Goal: Task Accomplishment & Management: Use online tool/utility

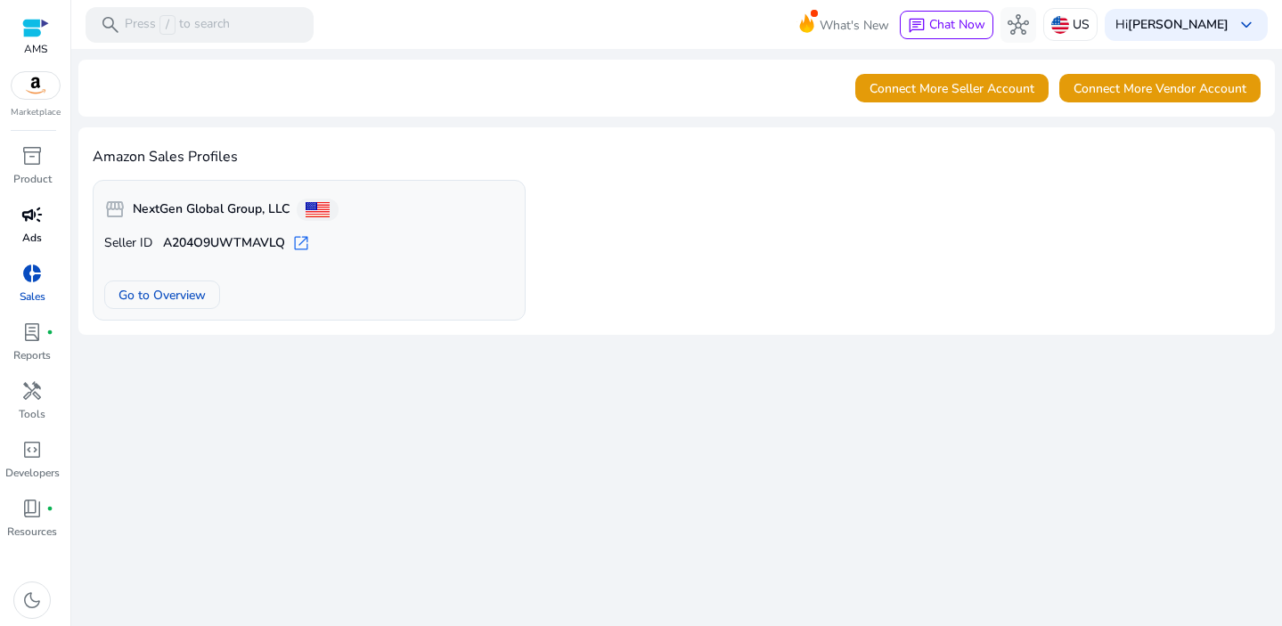
click at [23, 216] on span "campaign" at bounding box center [31, 214] width 21 height 21
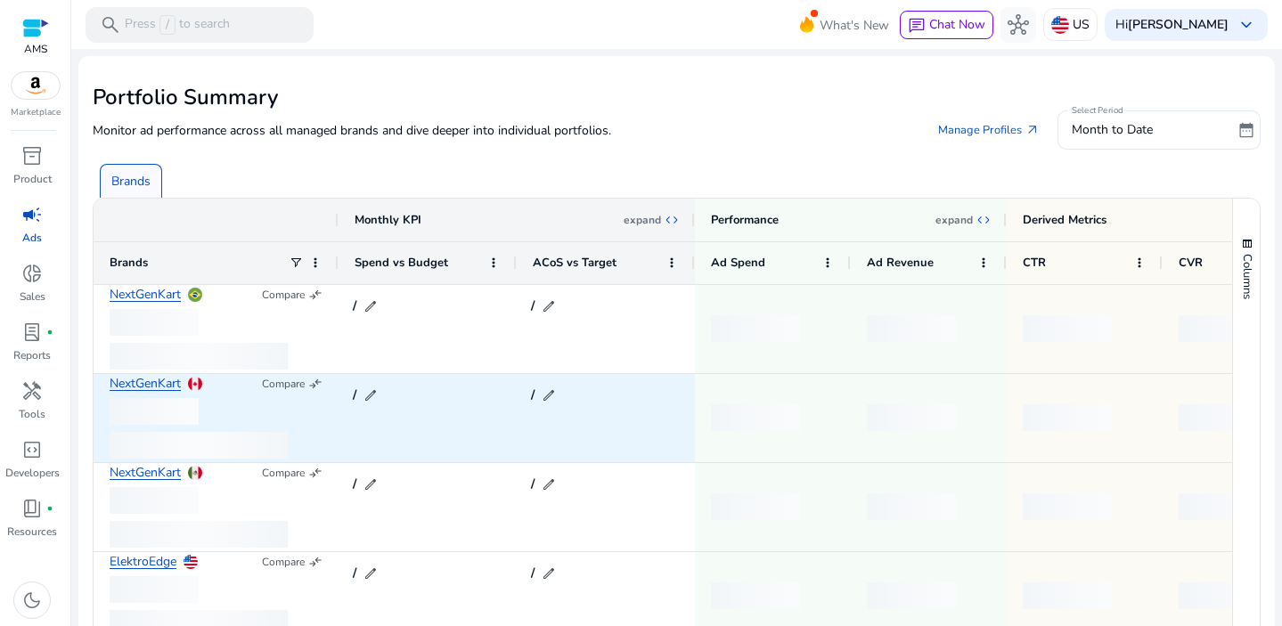
scroll to position [133, 0]
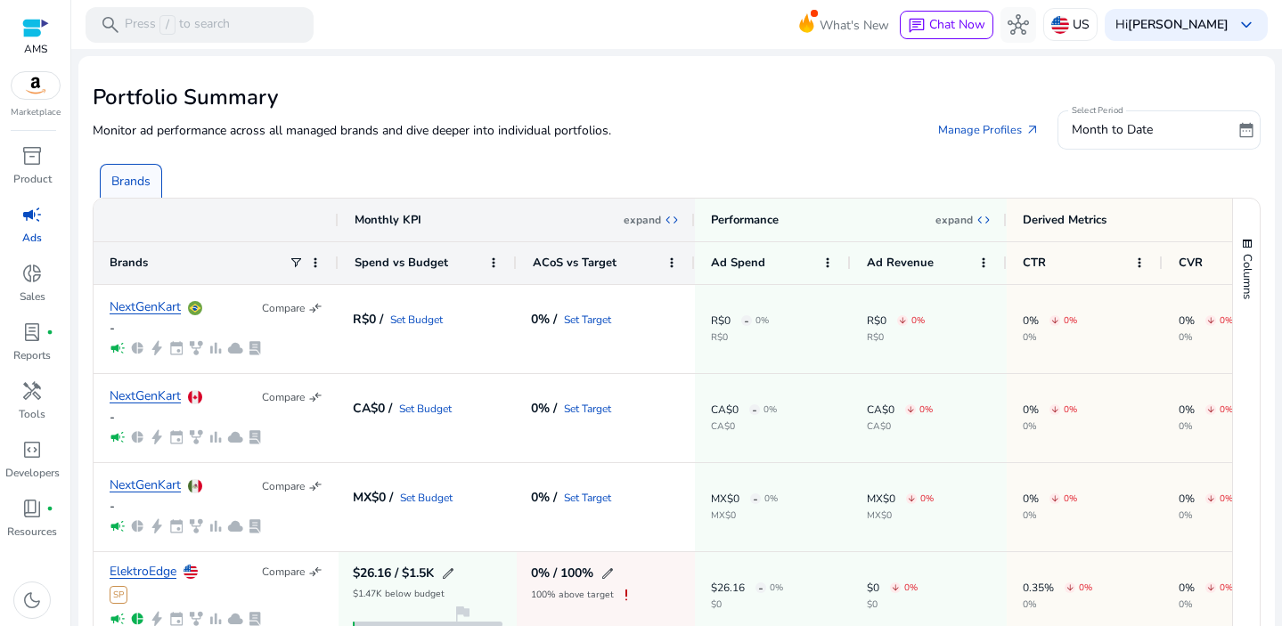
scroll to position [133, 0]
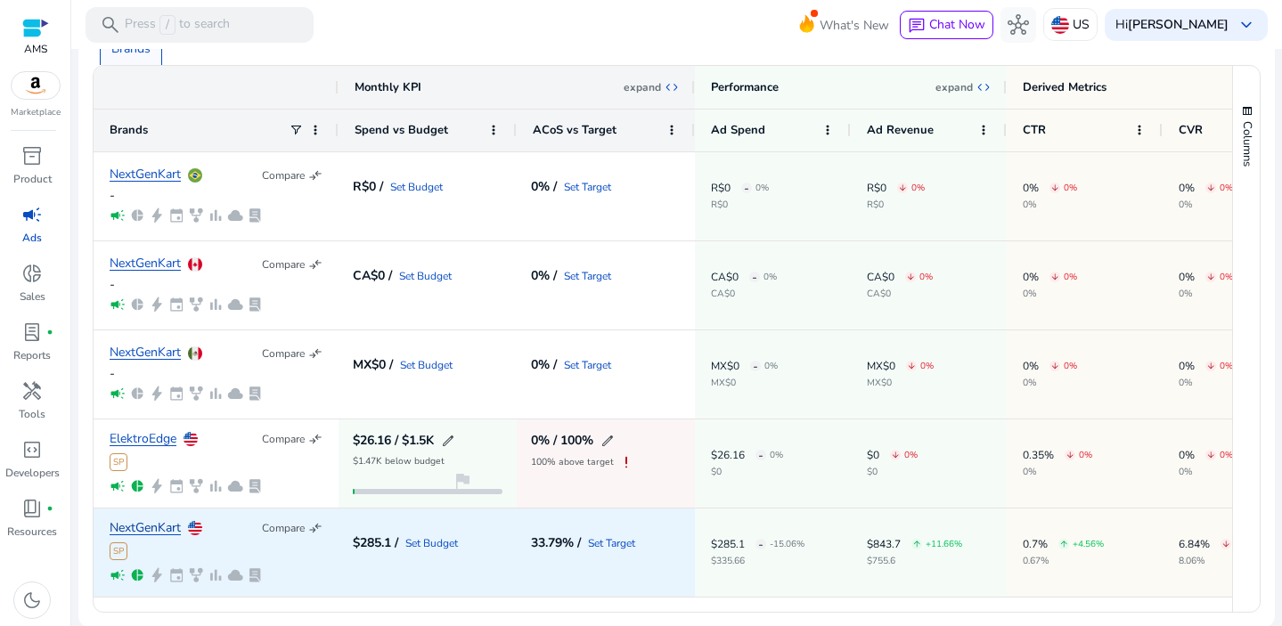
click at [159, 530] on link "NextGenKart" at bounding box center [145, 528] width 71 height 13
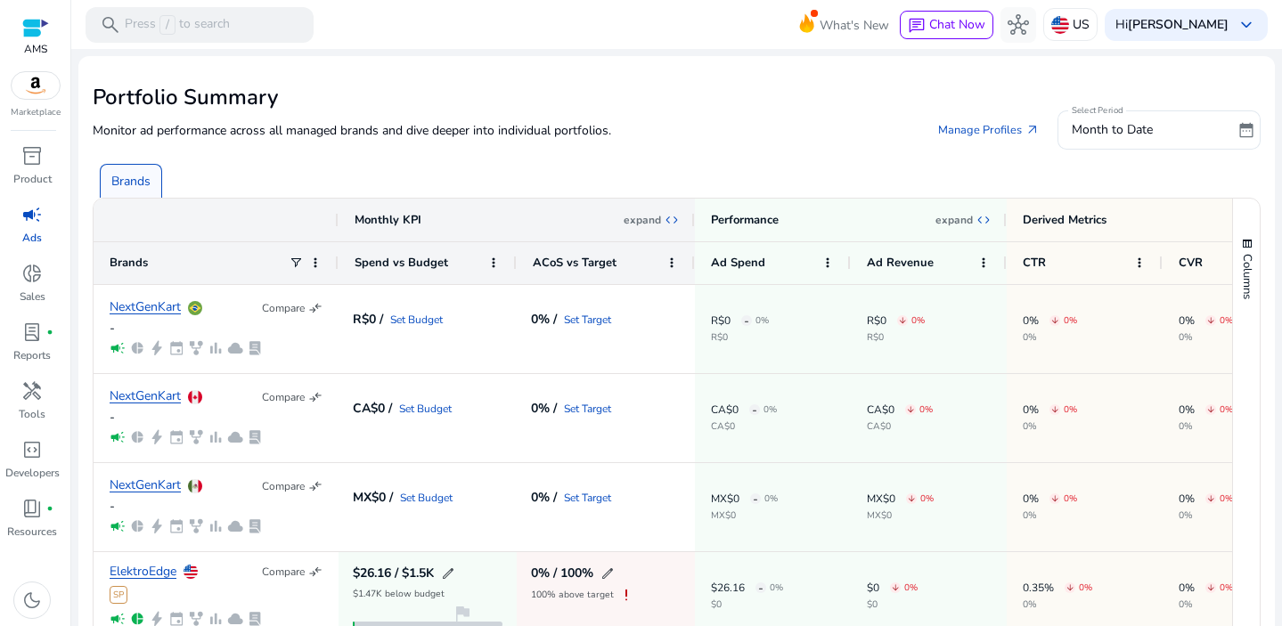
scroll to position [133, 0]
